Goal: Task Accomplishment & Management: Complete application form

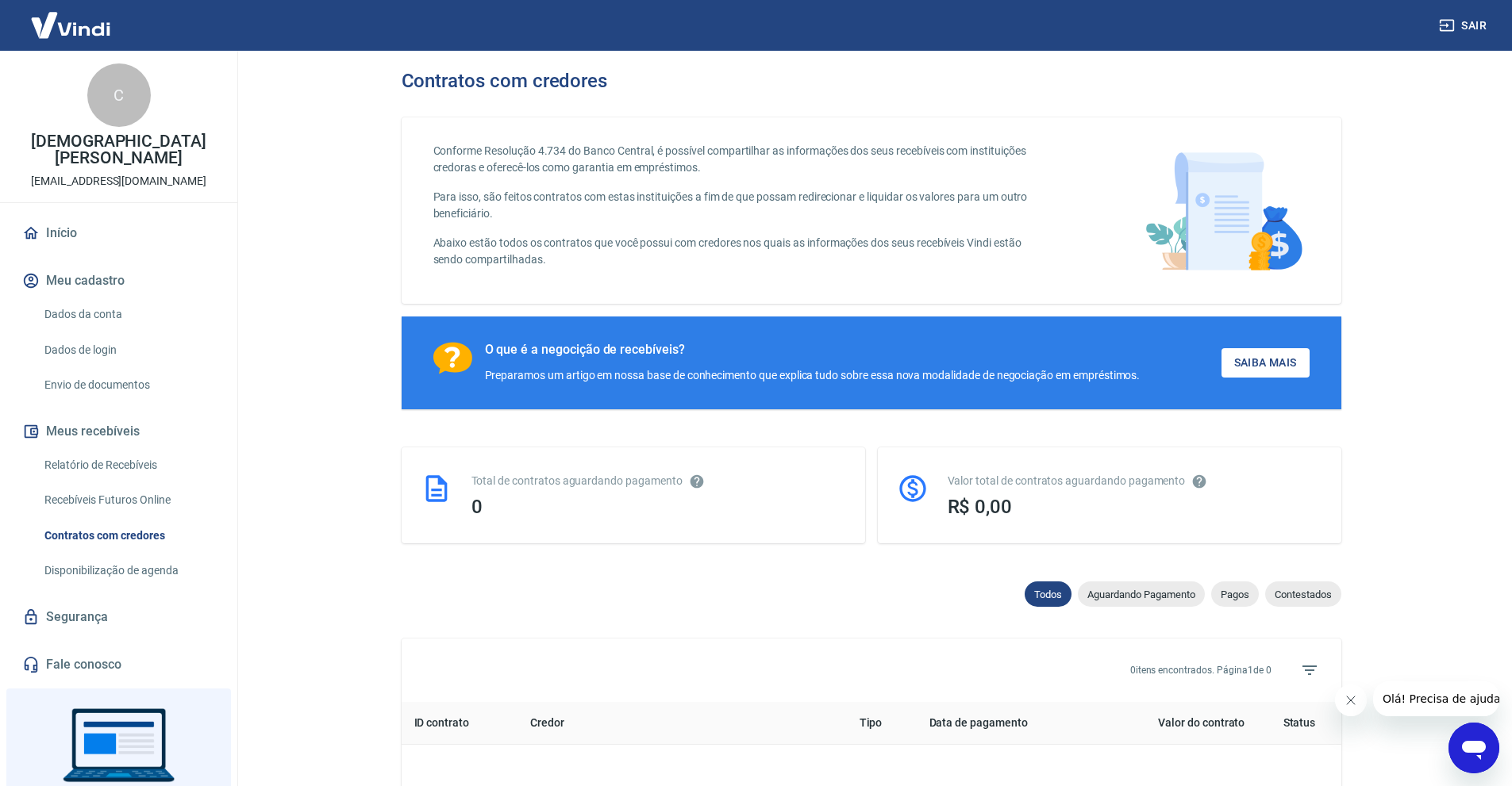
click at [141, 384] on link "Envio de documentos" at bounding box center [128, 385] width 180 height 33
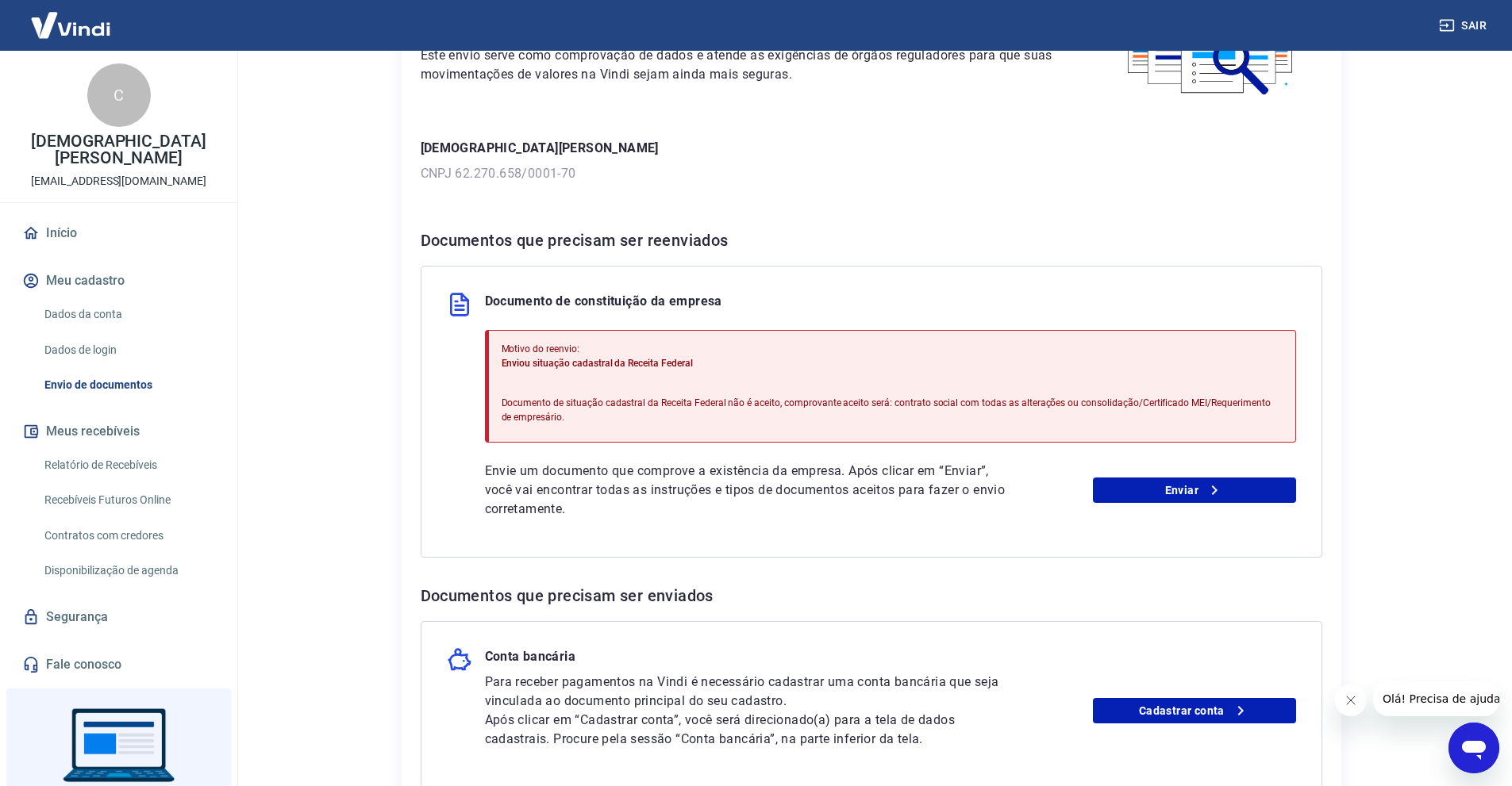
scroll to position [159, 0]
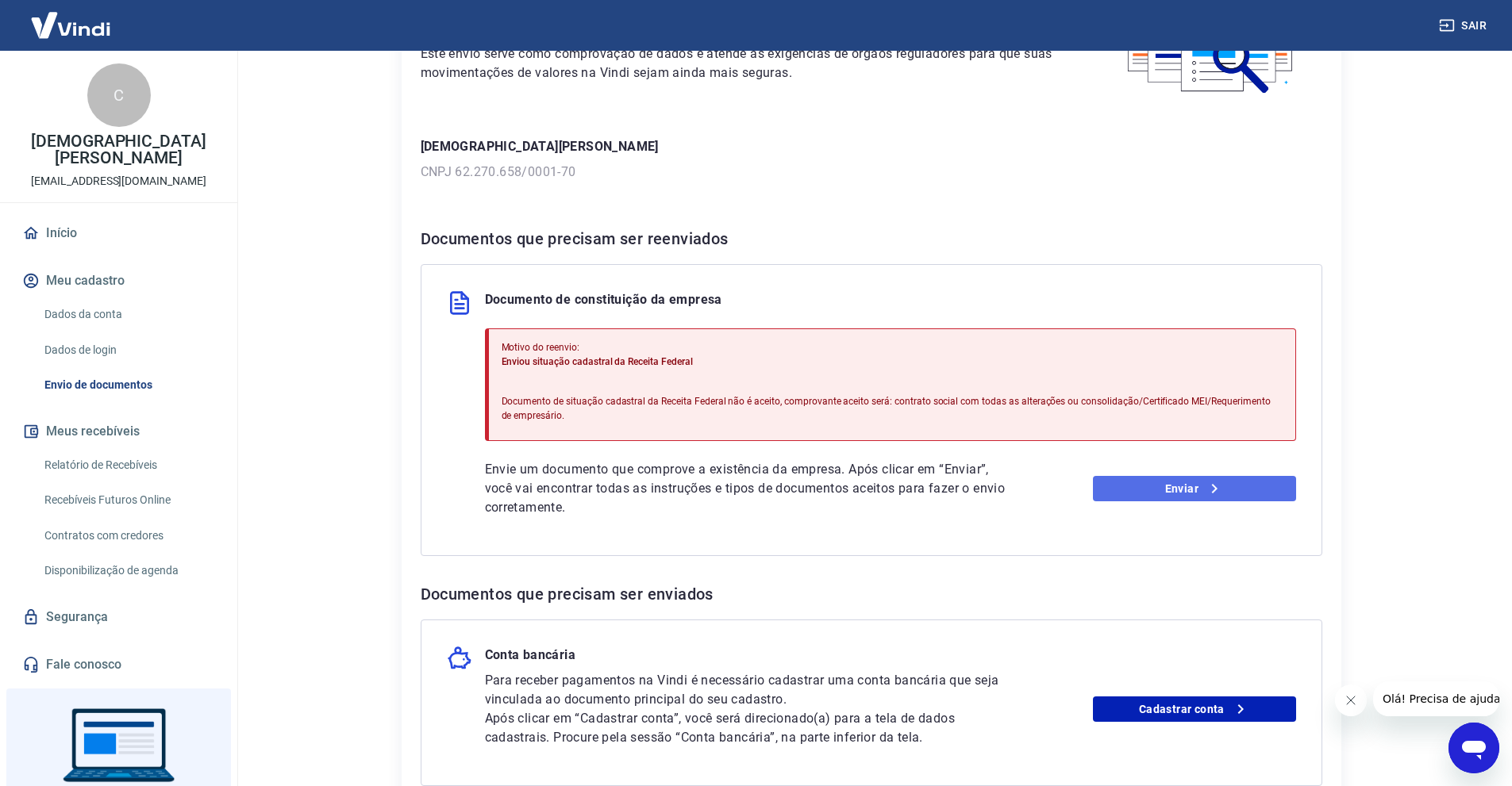
click at [1206, 491] on icon at bounding box center [1214, 489] width 19 height 19
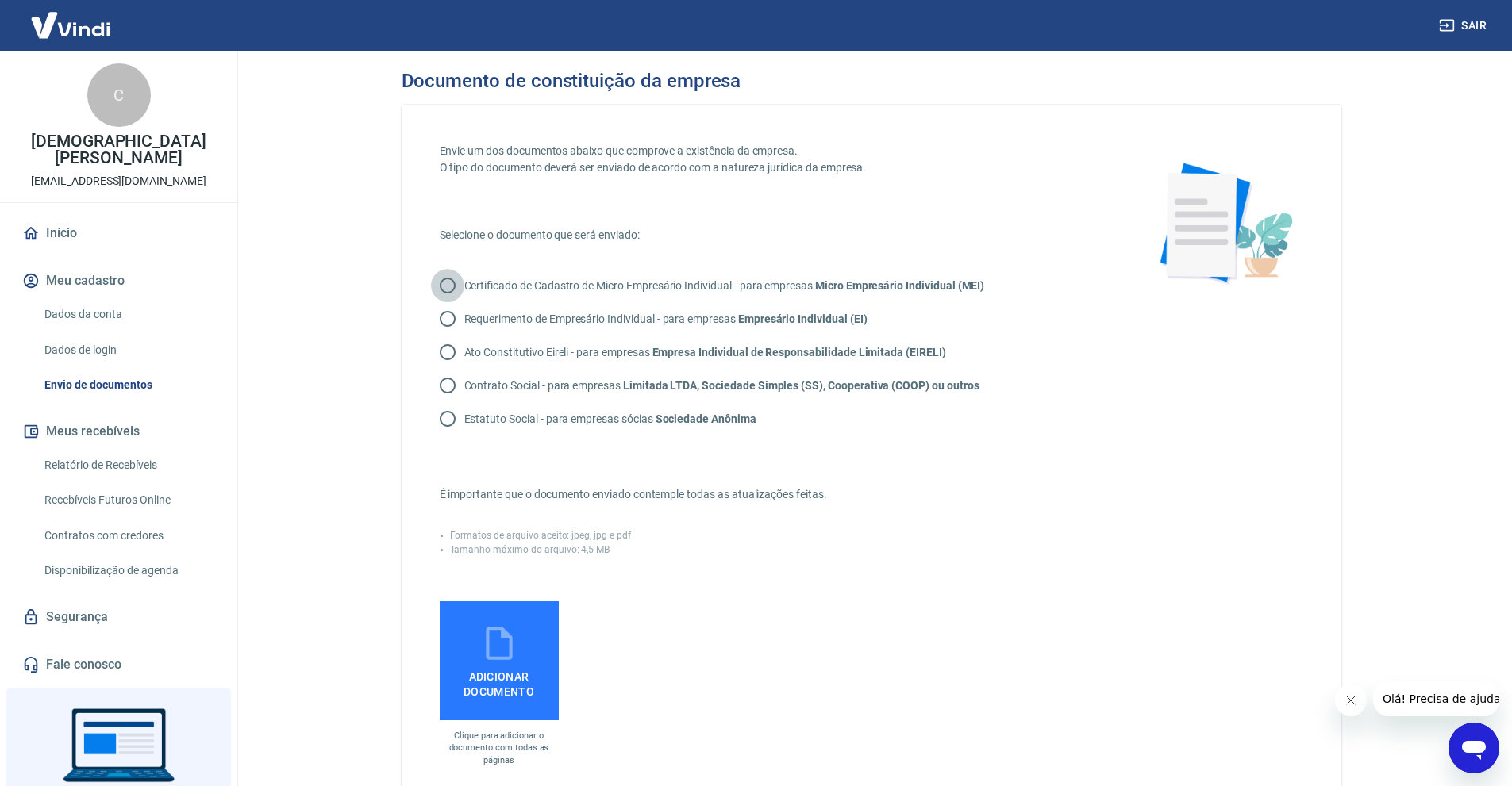
click at [449, 284] on input "Certificado de Cadastro de Micro Empresário Individual - para empresas Micro Em…" at bounding box center [447, 286] width 34 height 34
radio input "true"
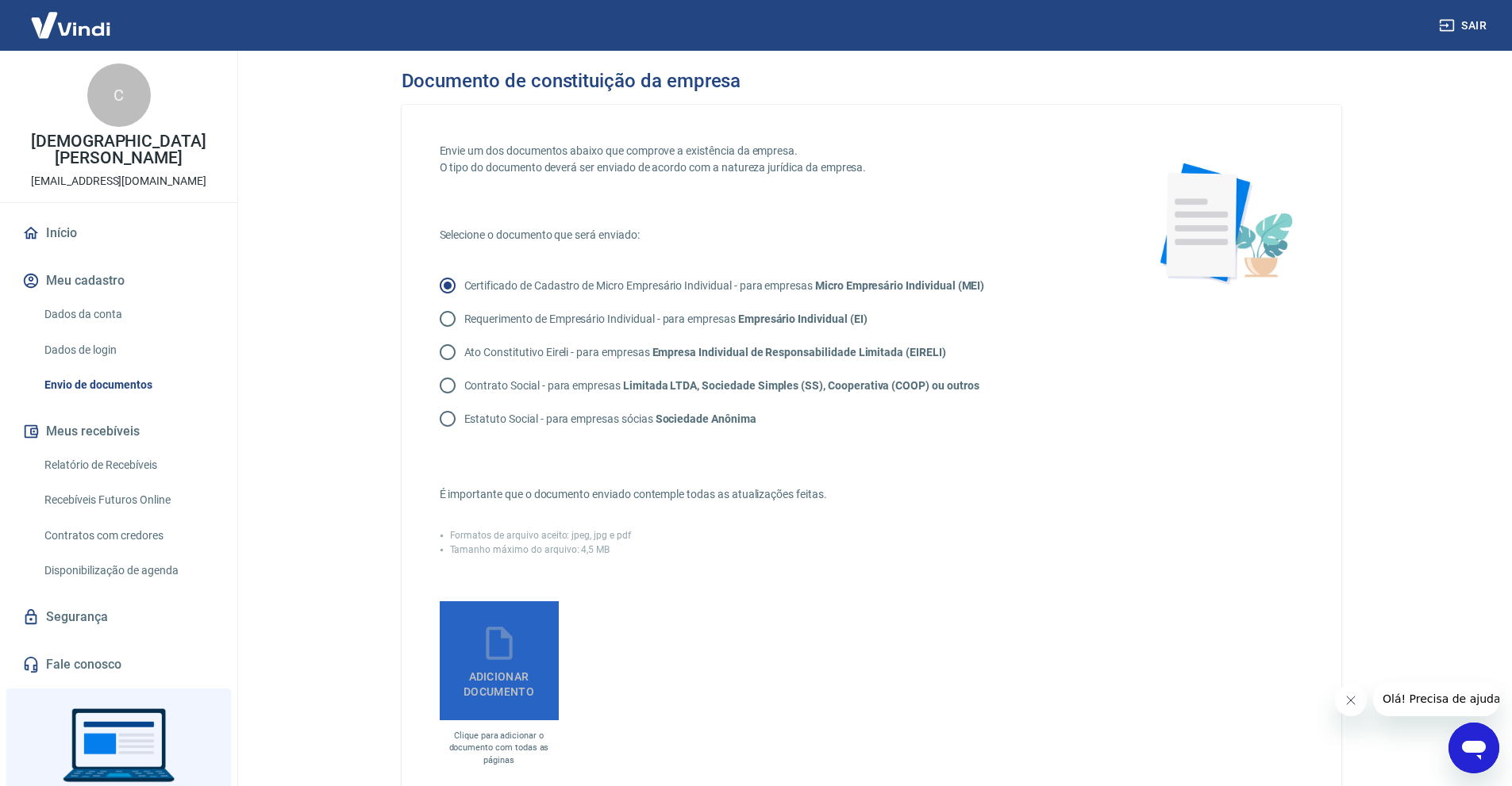
click at [519, 672] on span "Adicionar documento" at bounding box center [499, 681] width 106 height 35
click at [0, 0] on input "Adicionar documento" at bounding box center [0, 0] width 0 height 0
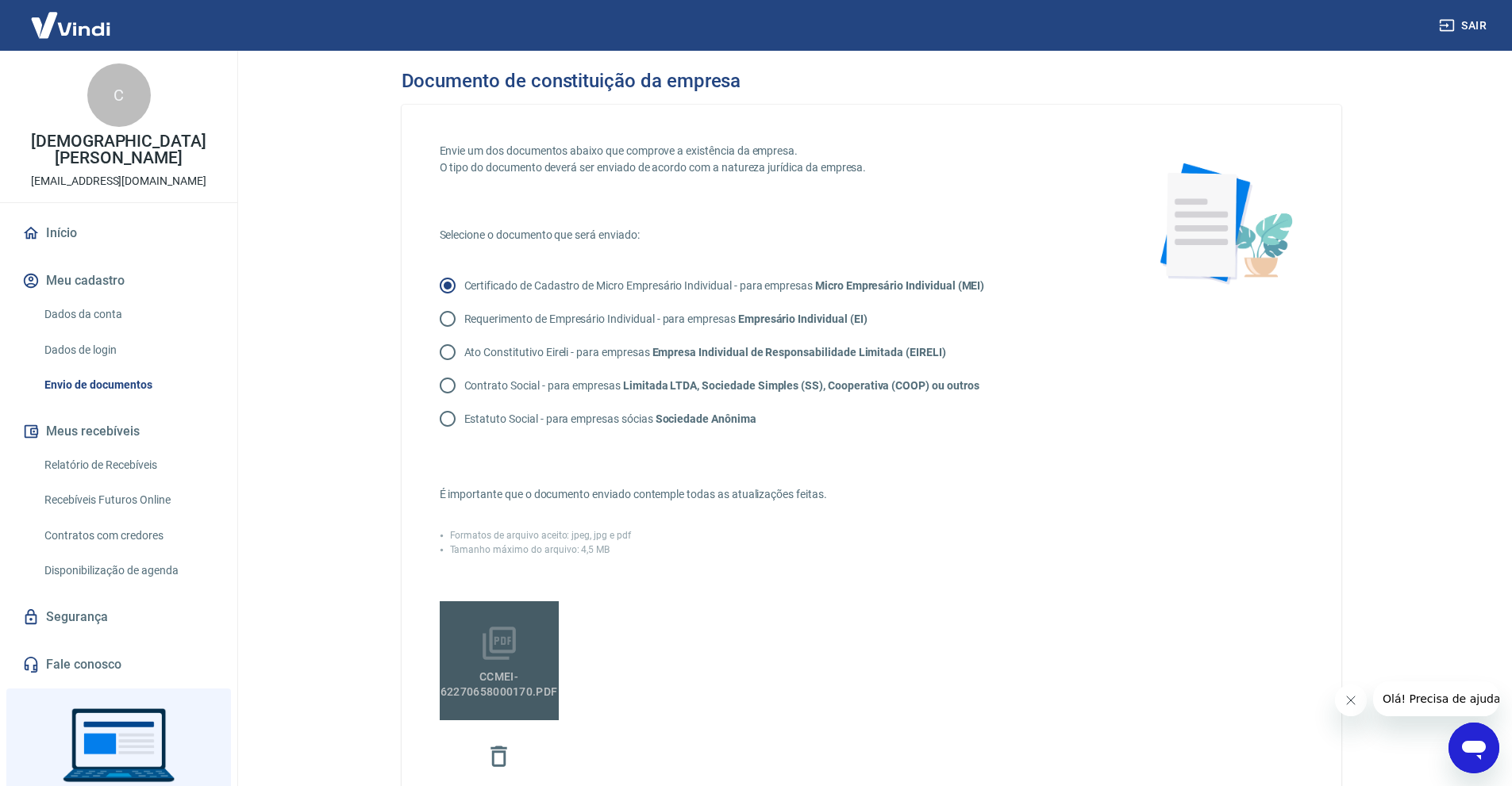
click at [494, 665] on span "CCMEI-62270658000170.pdf" at bounding box center [499, 681] width 131 height 35
click at [0, 0] on input "CCMEI-62270658000170.pdf" at bounding box center [0, 0] width 0 height 0
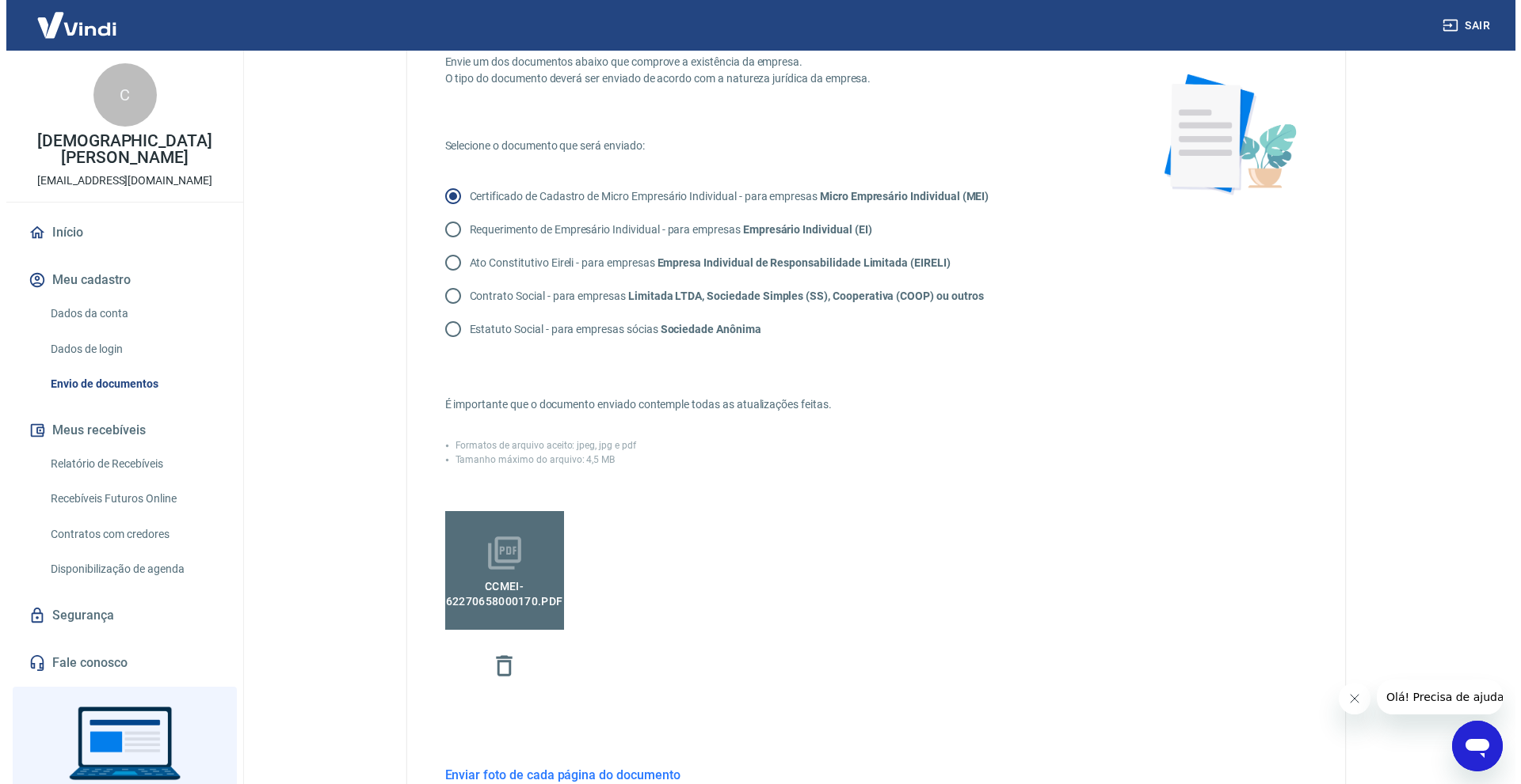
scroll to position [314, 0]
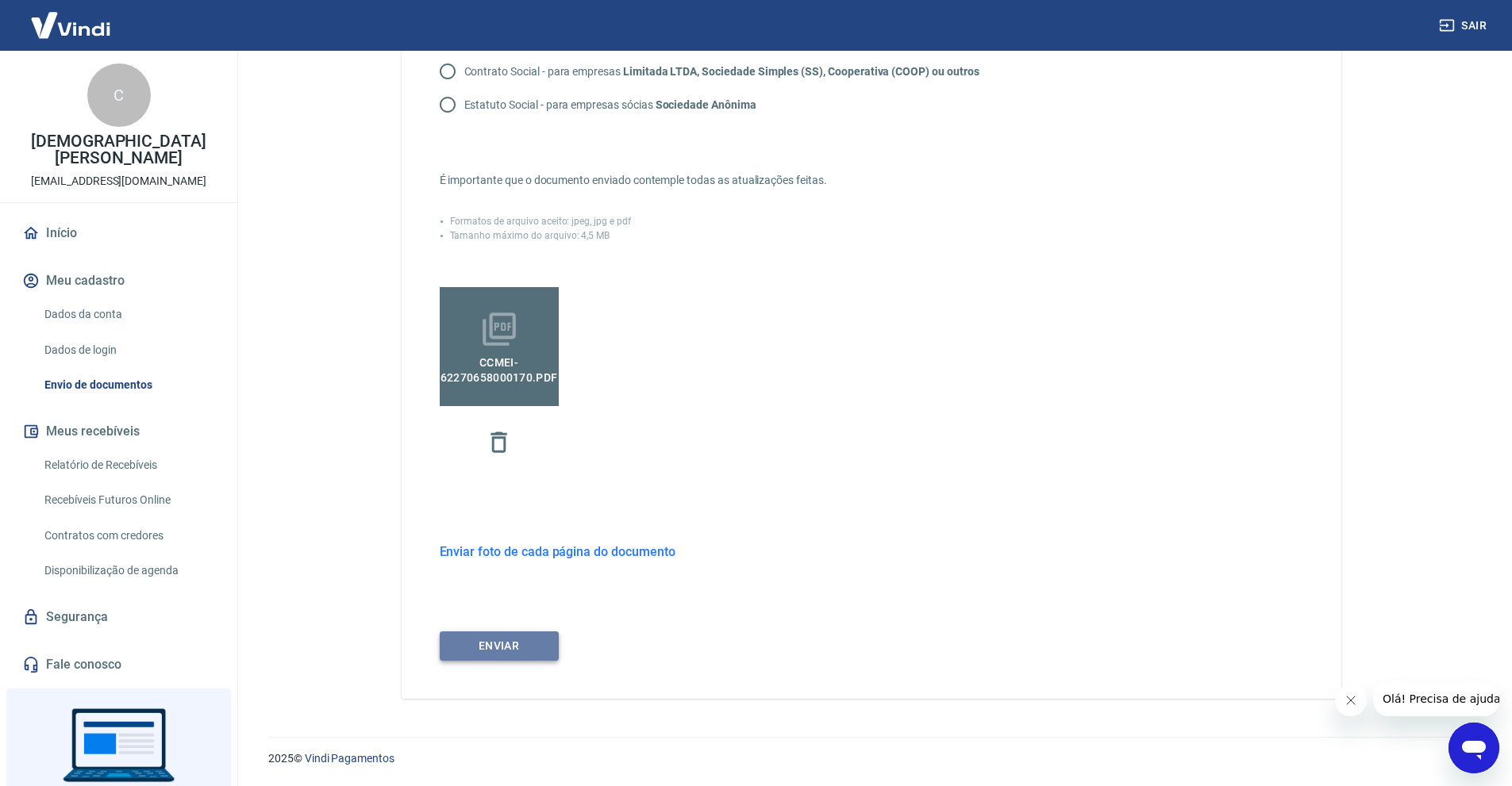
click at [496, 649] on button "ENVIAR" at bounding box center [499, 646] width 119 height 29
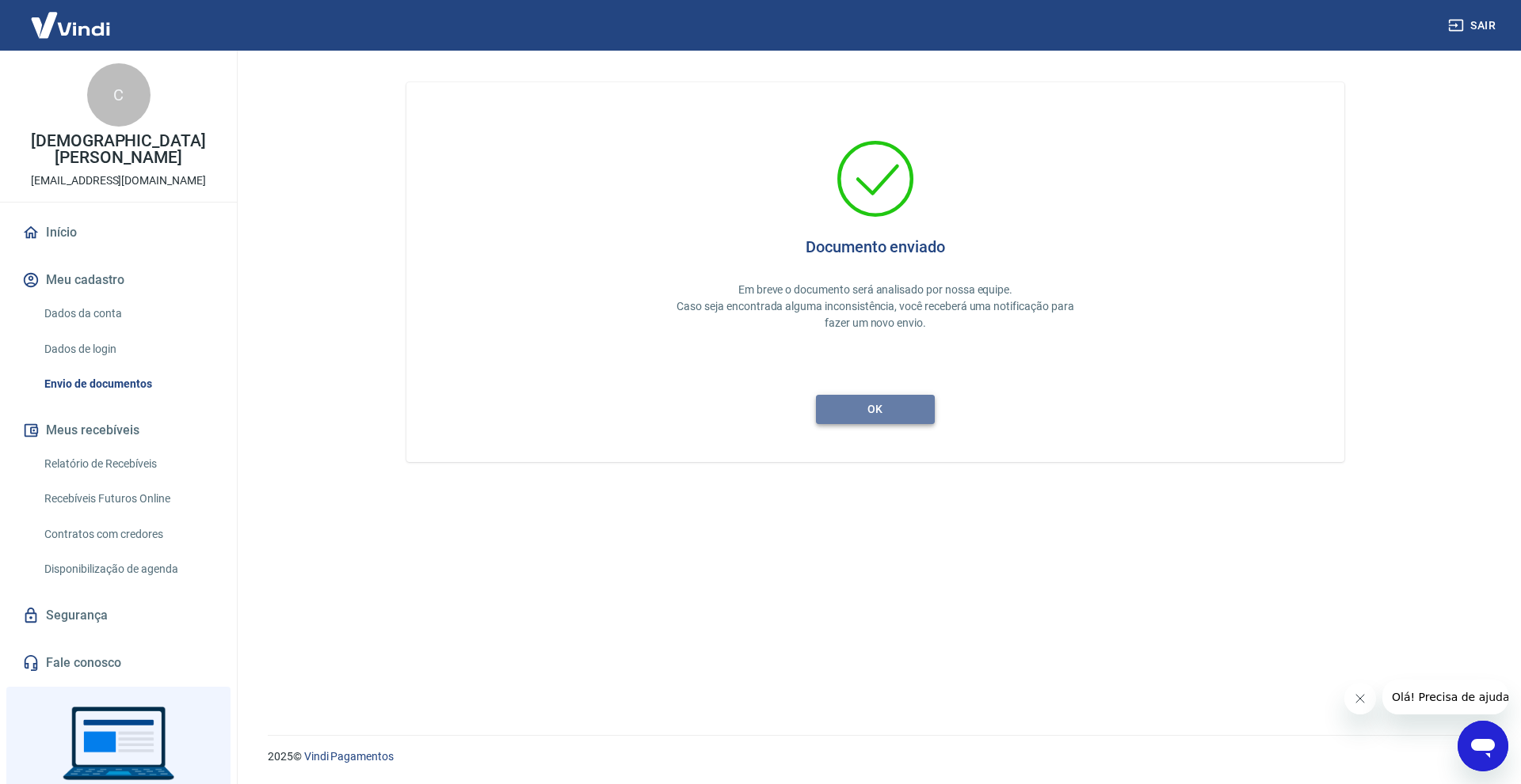
click at [881, 403] on button "ok" at bounding box center [875, 410] width 119 height 29
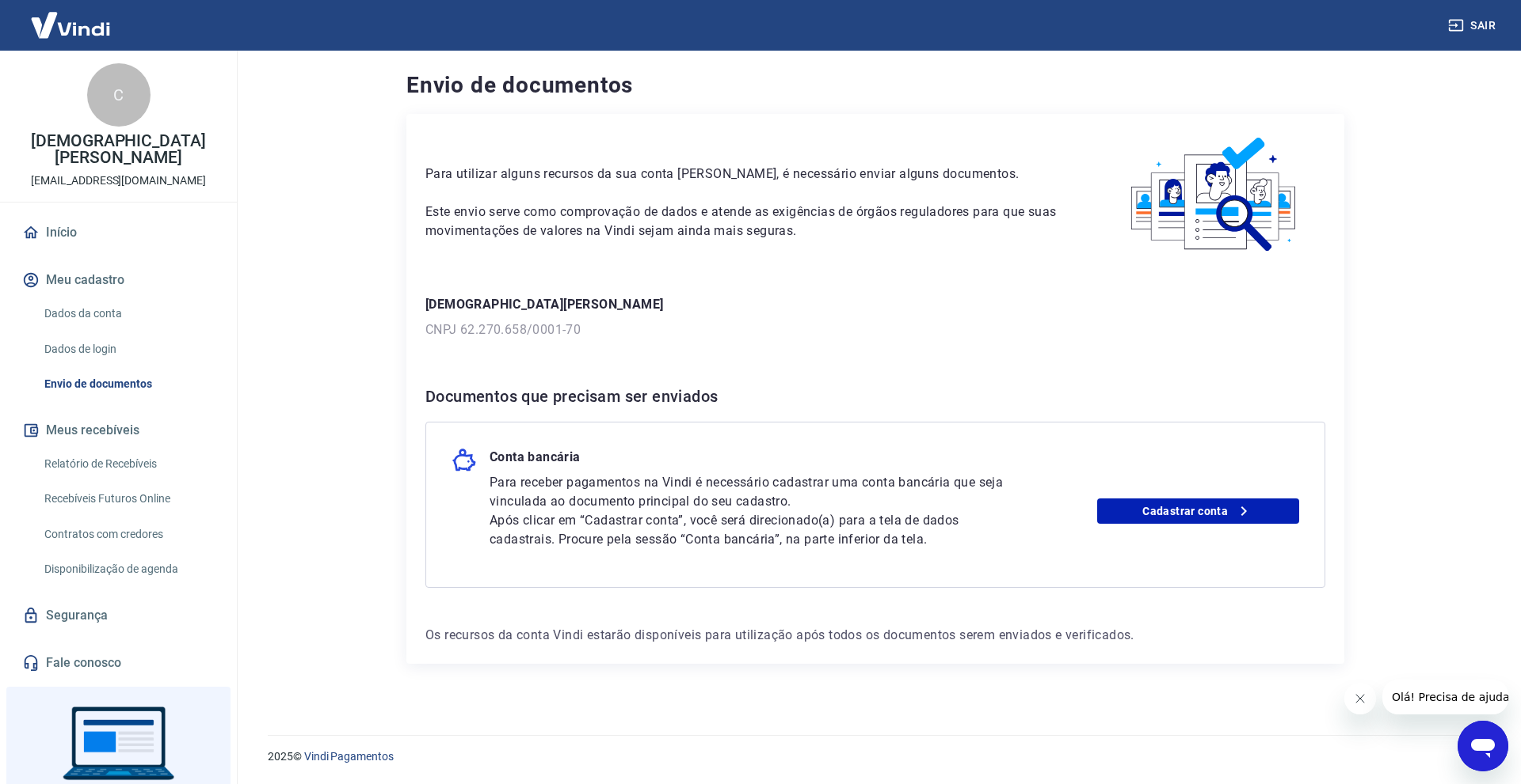
click at [63, 238] on link "Início" at bounding box center [119, 232] width 199 height 35
